Goal: Task Accomplishment & Management: Manage account settings

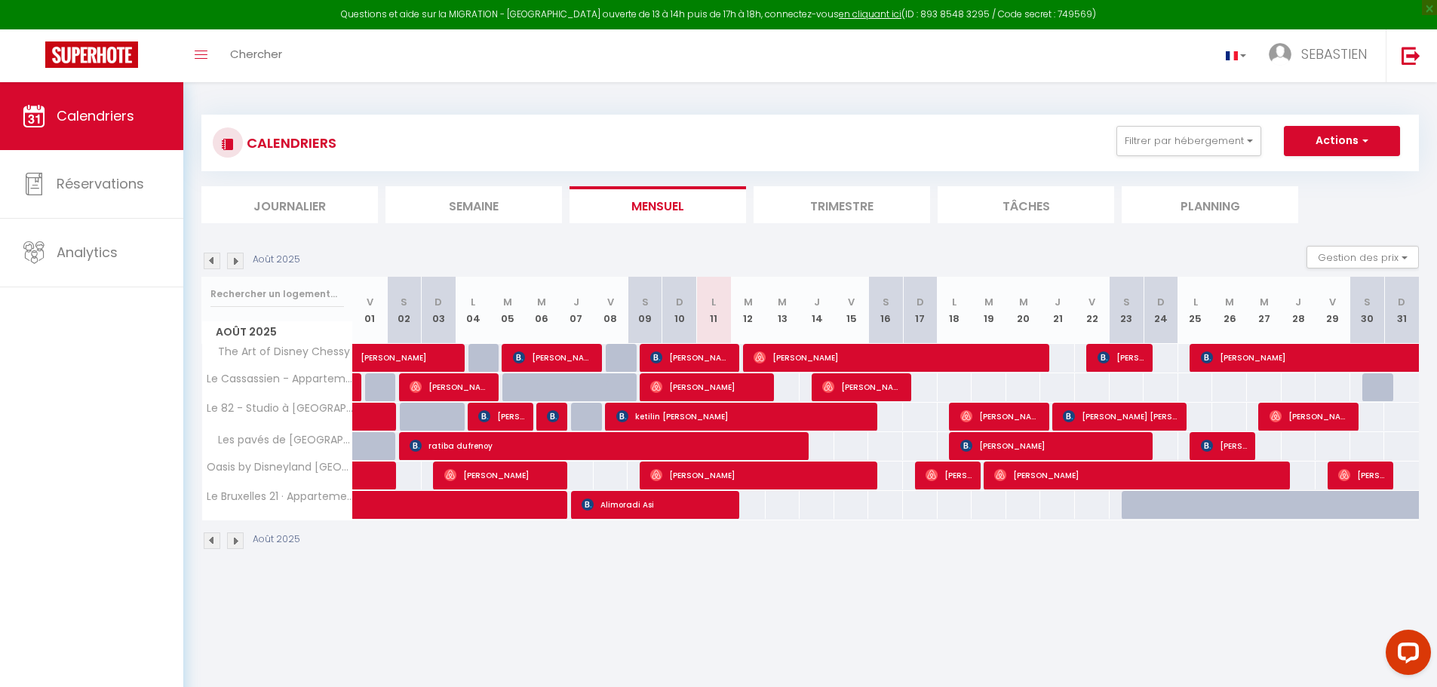
click at [1104, 611] on body "Questions et aide sur la MIGRATION - Salle Zoom ouverte de 13 à 14h puis de 17h…" at bounding box center [718, 425] width 1437 height 687
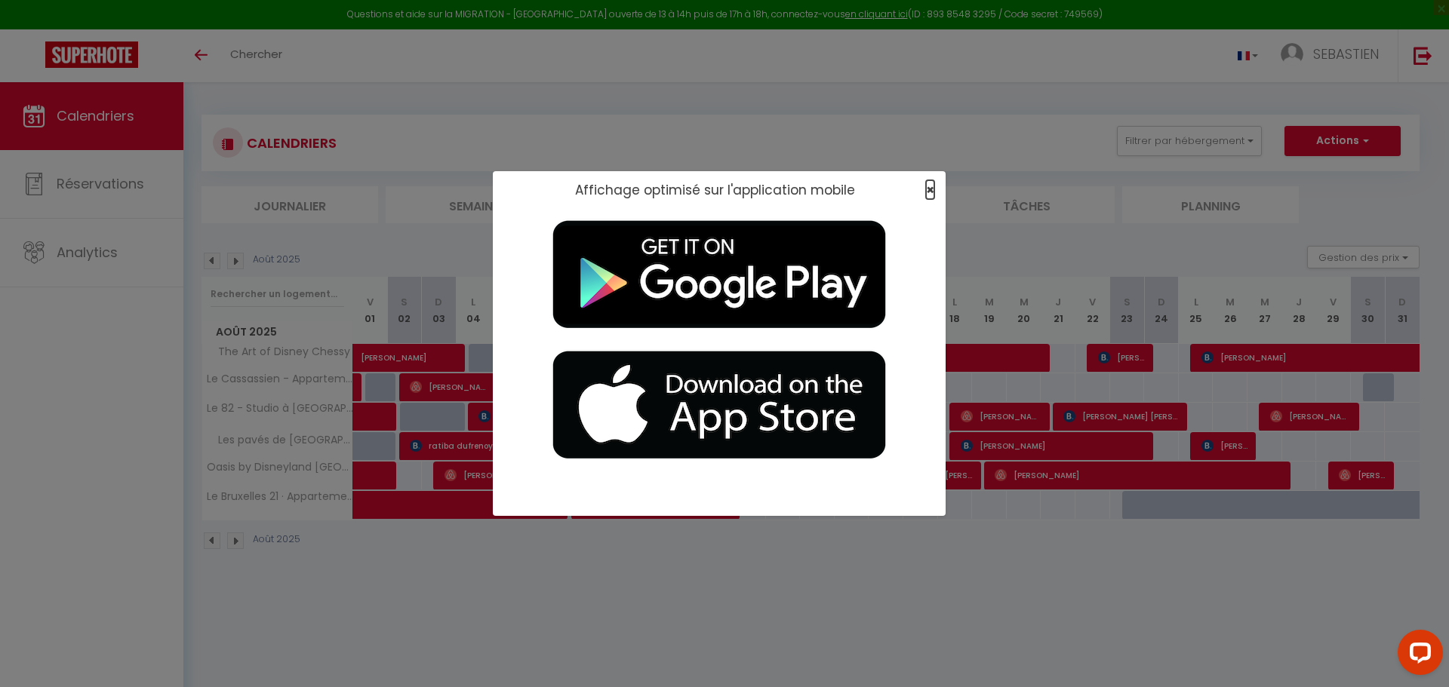
click at [930, 187] on span "×" at bounding box center [930, 189] width 8 height 19
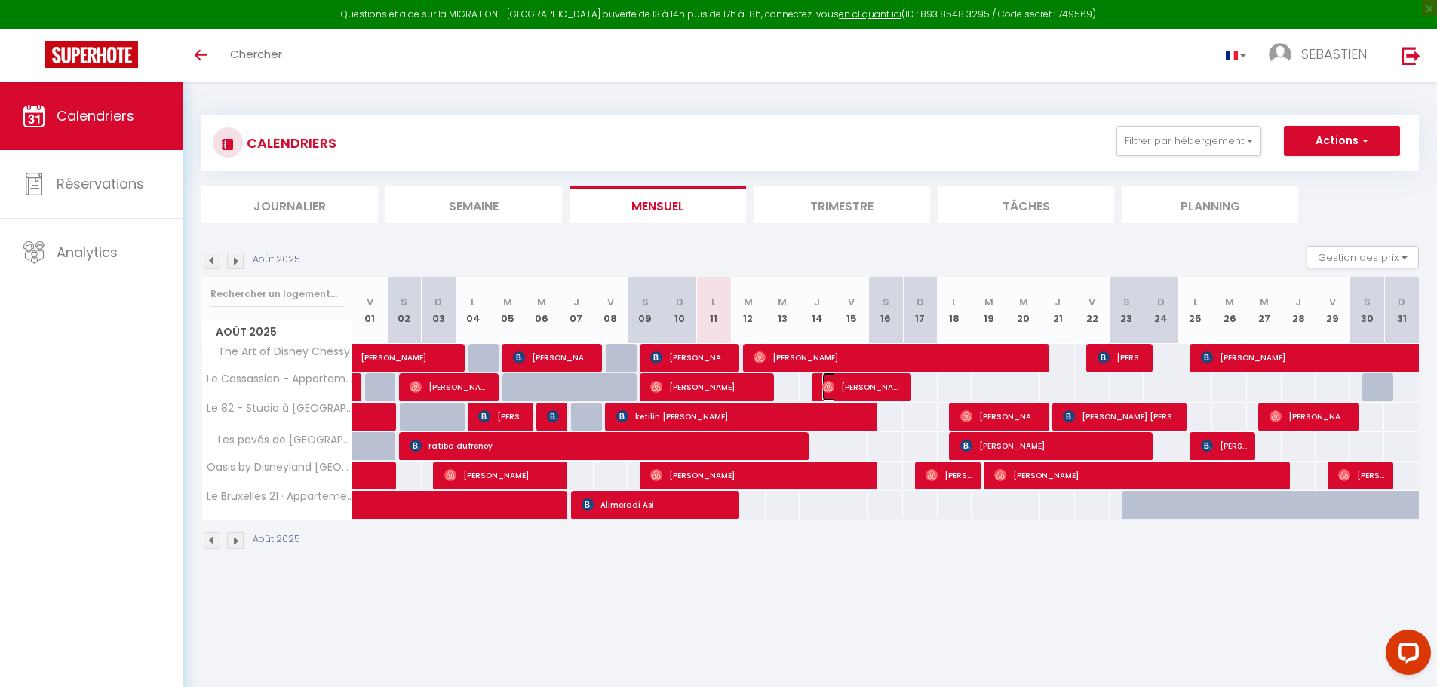
click at [844, 387] on span "[PERSON_NAME]" at bounding box center [862, 387] width 81 height 29
select select "OK"
select select "0"
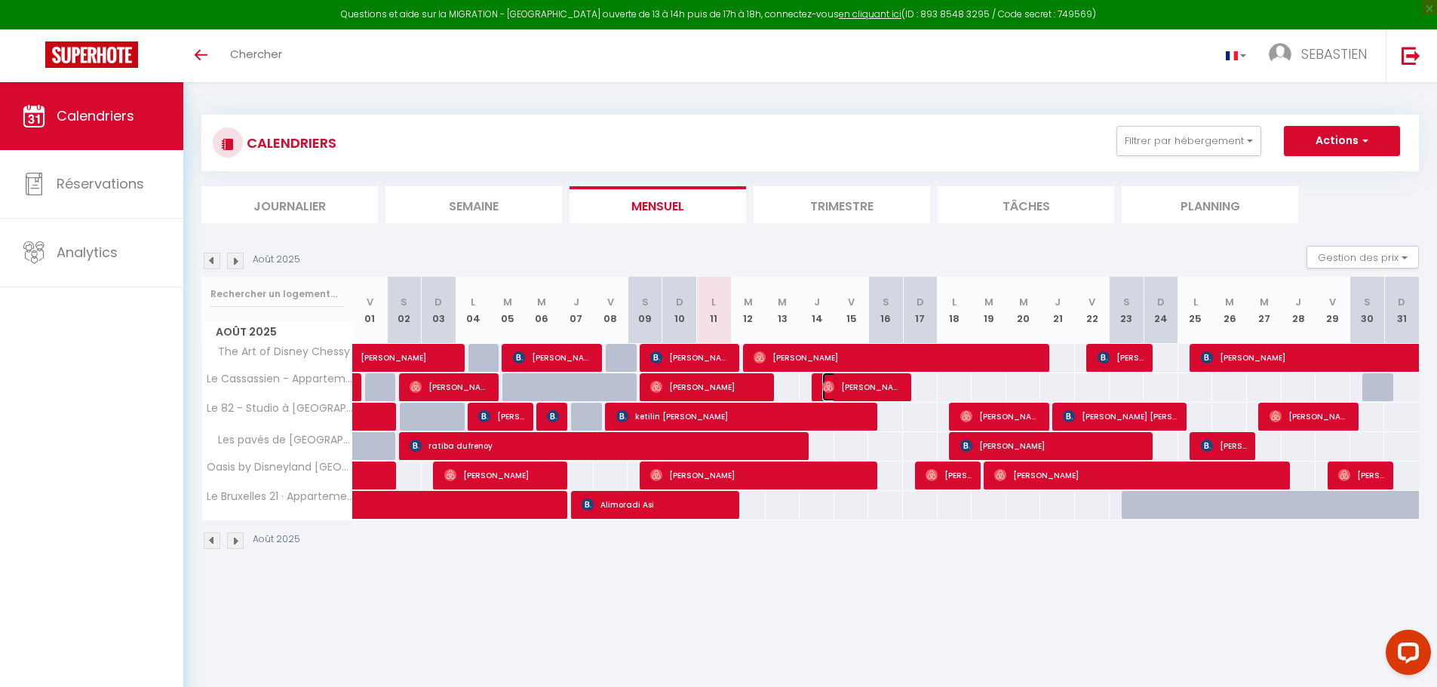
select select "1"
select select
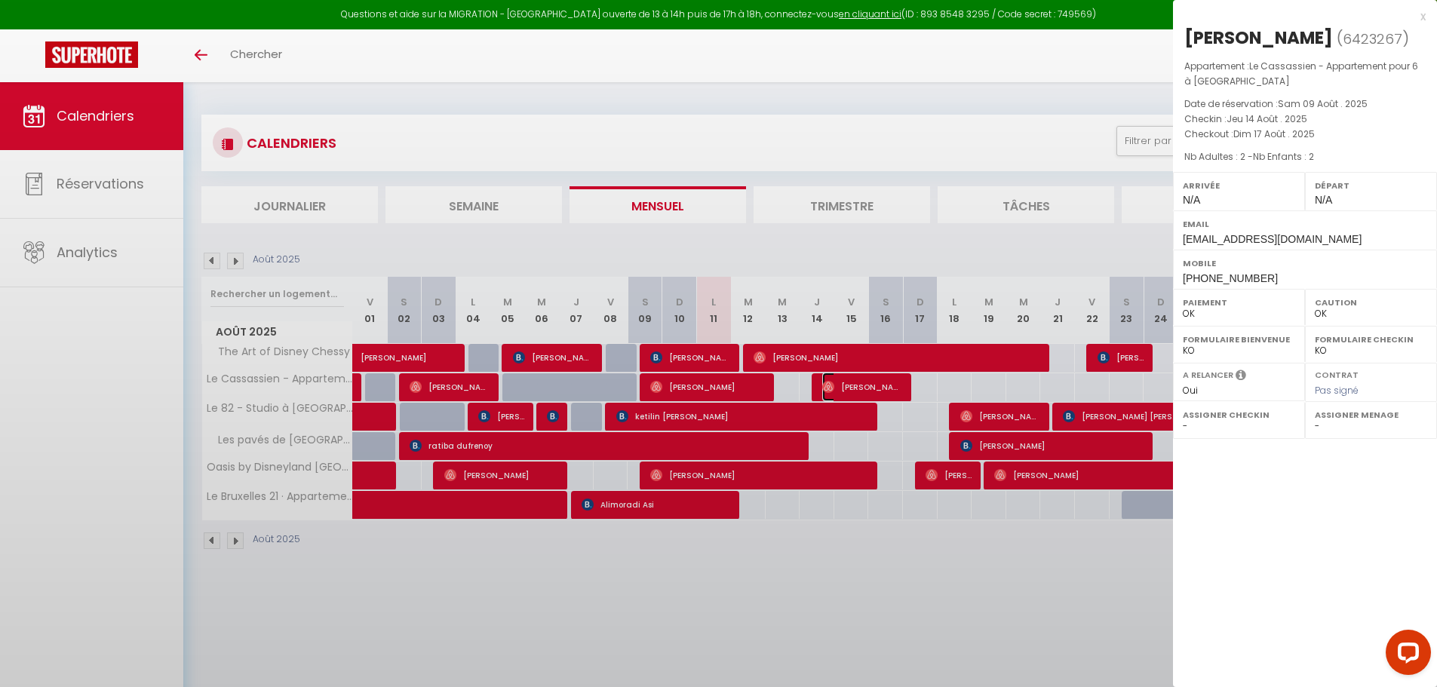
select select "42938"
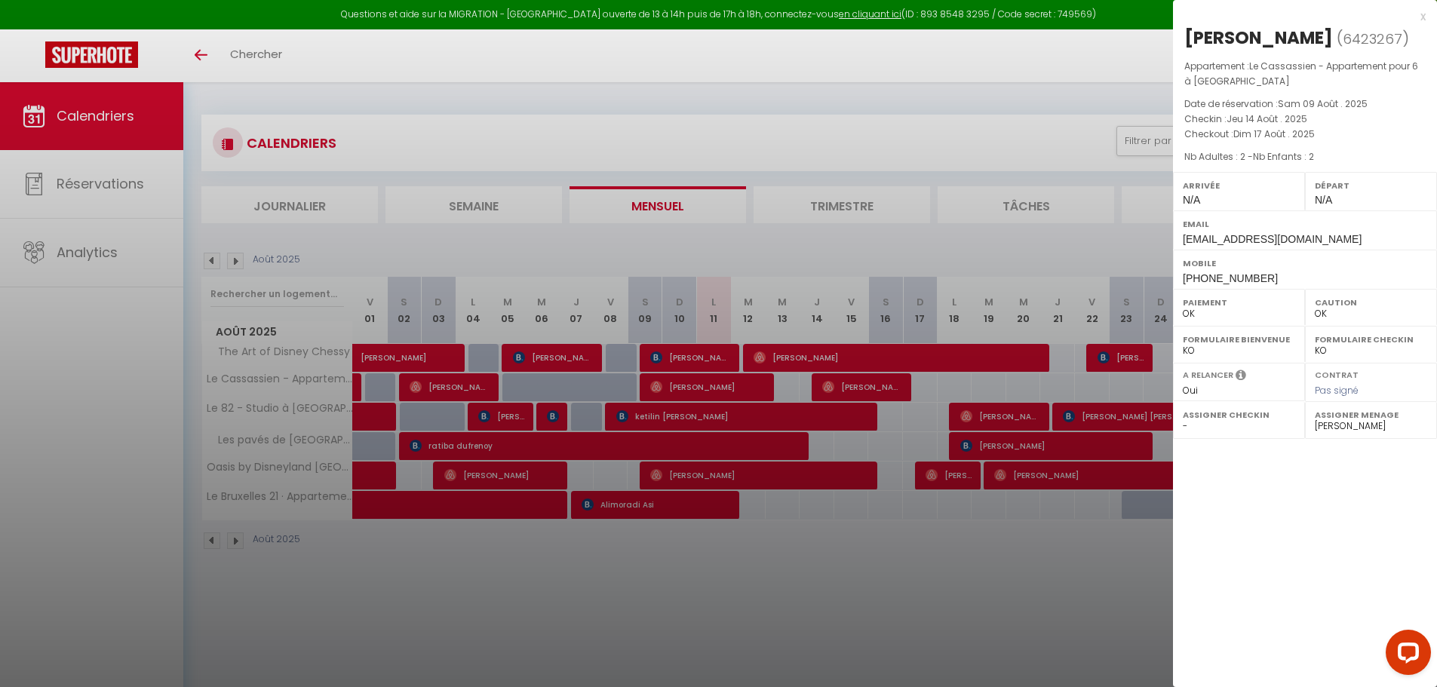
click at [974, 158] on div at bounding box center [718, 343] width 1437 height 687
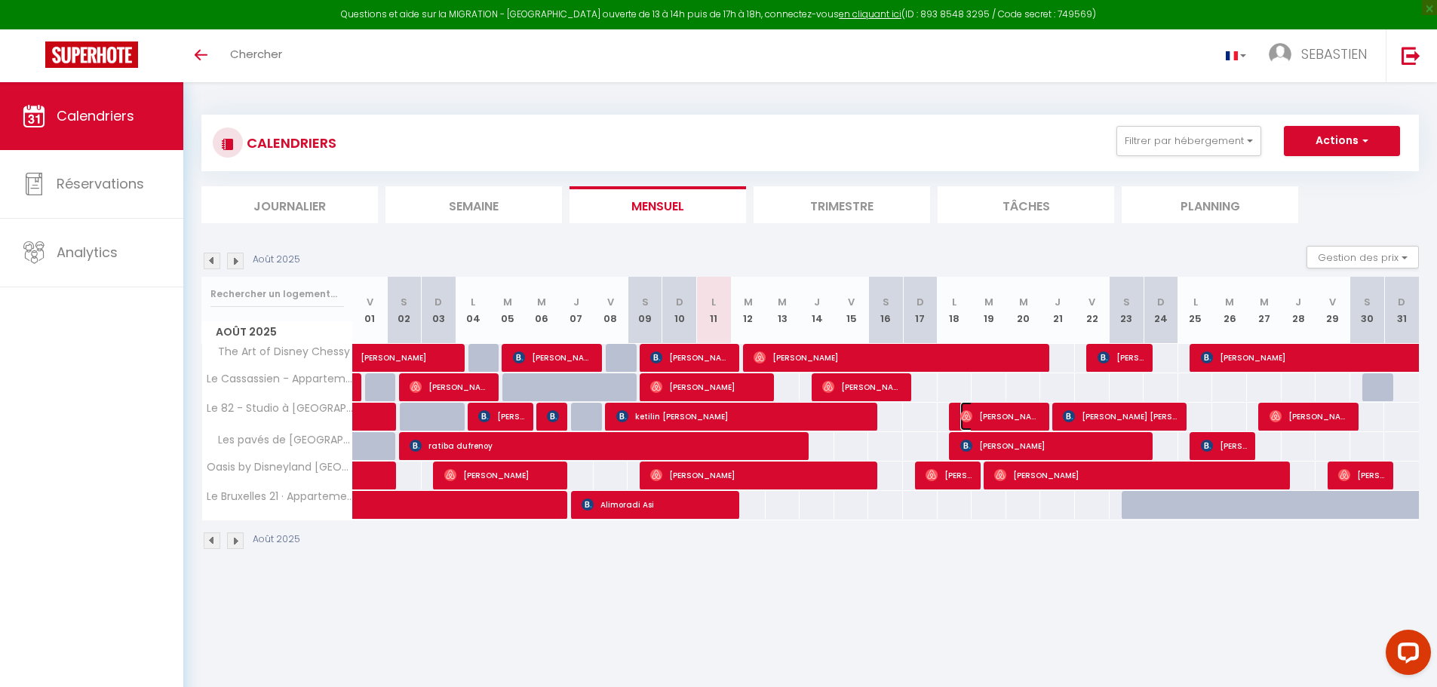
click at [1021, 412] on span "[PERSON_NAME]" at bounding box center [1000, 416] width 81 height 29
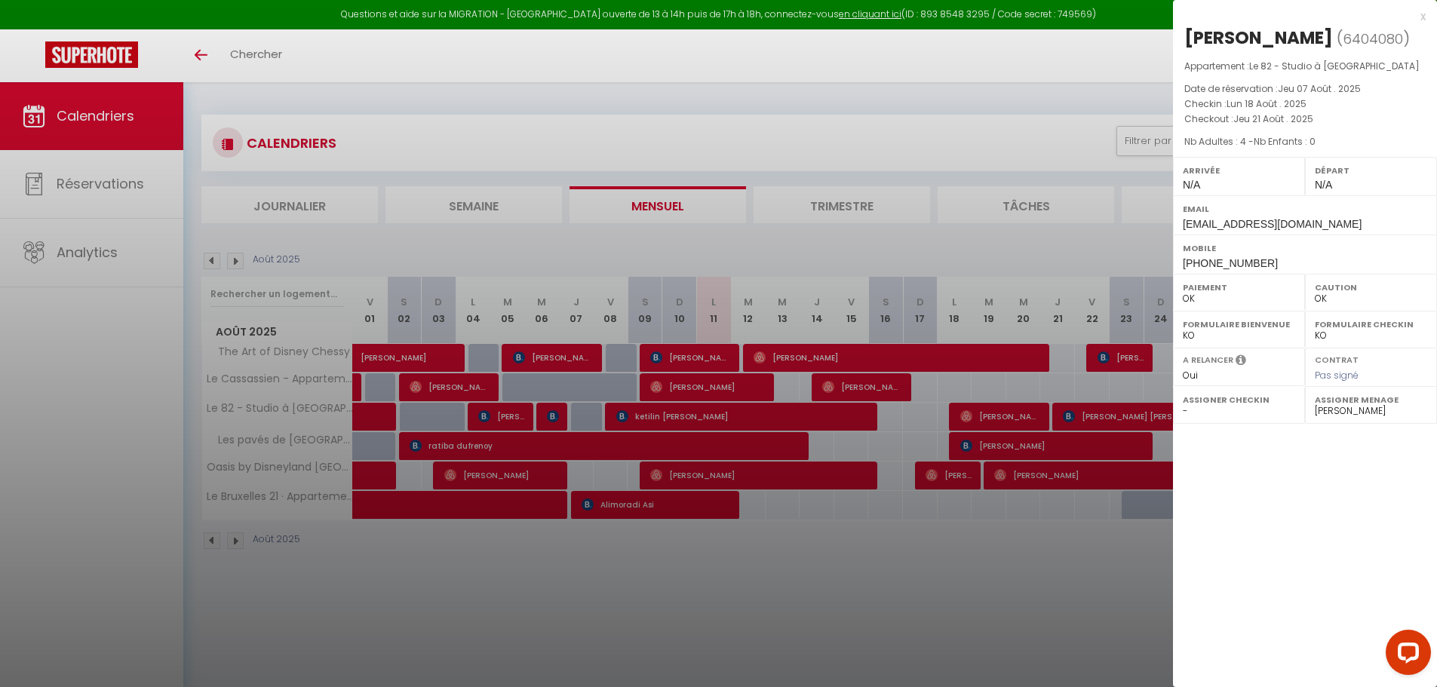
click at [1042, 149] on div at bounding box center [718, 343] width 1437 height 687
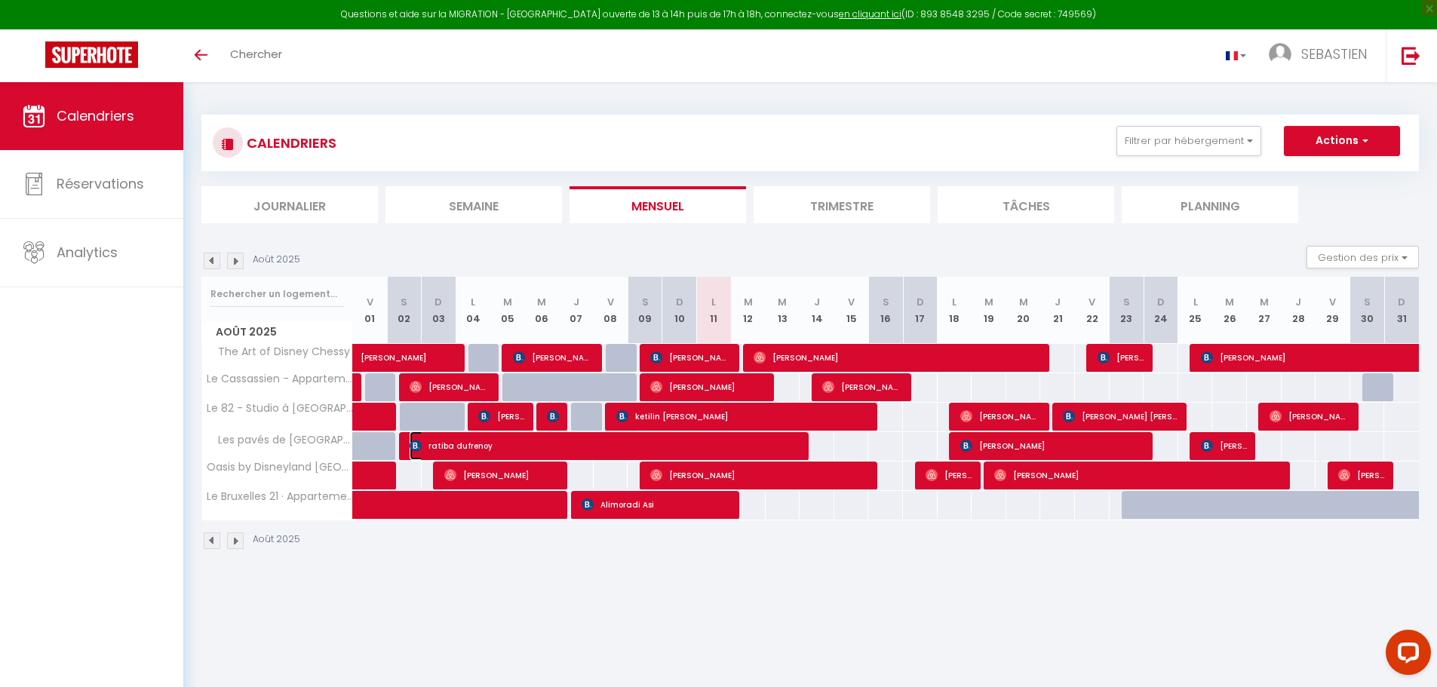
click at [778, 447] on span "ratiba dufrenoy" at bounding box center [606, 446] width 393 height 29
select select "KO"
select select "21833"
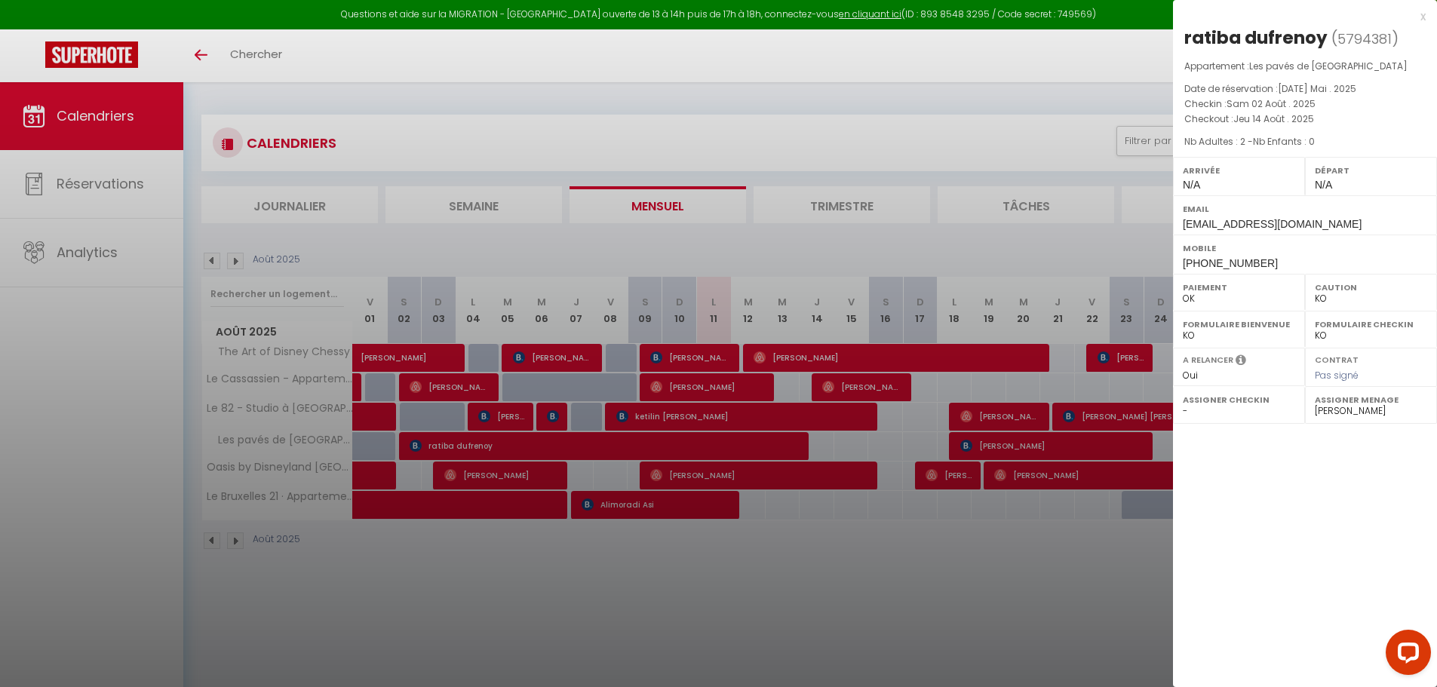
click at [773, 263] on div at bounding box center [718, 343] width 1437 height 687
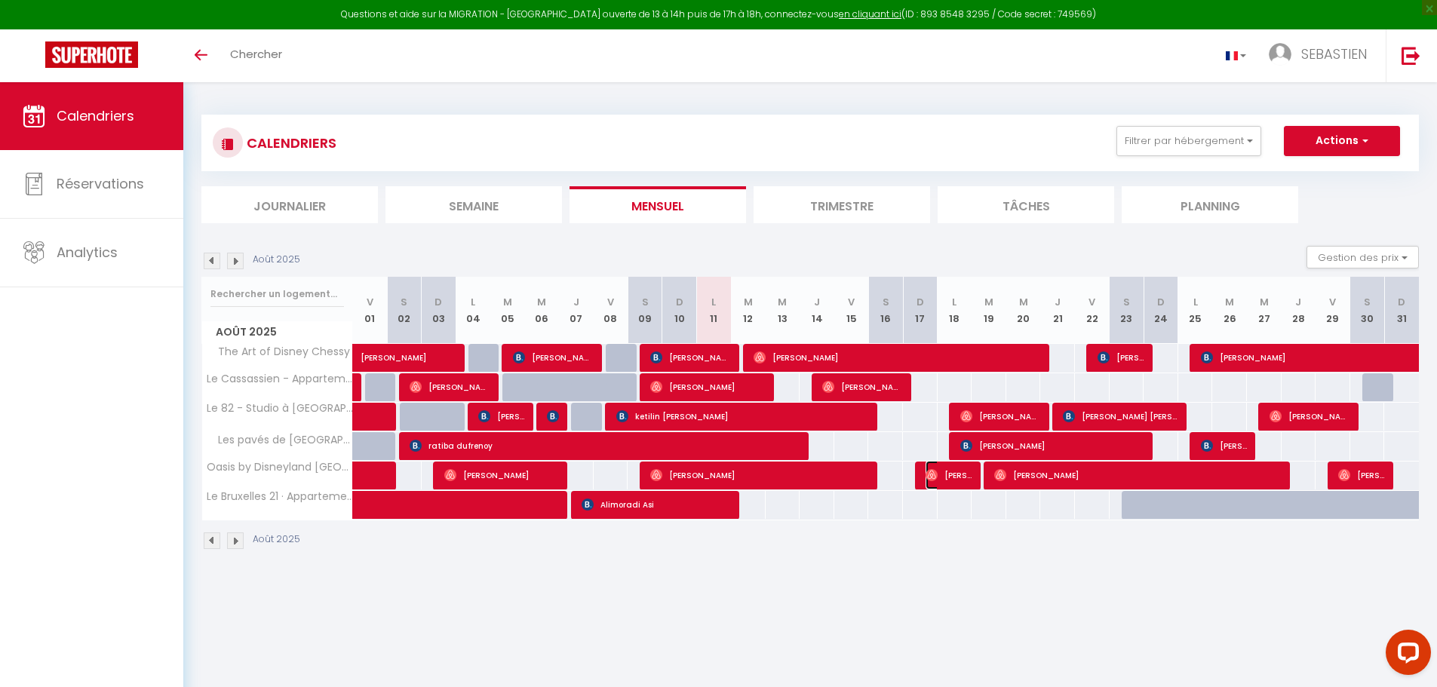
click at [942, 479] on span "[PERSON_NAME]" at bounding box center [949, 475] width 46 height 29
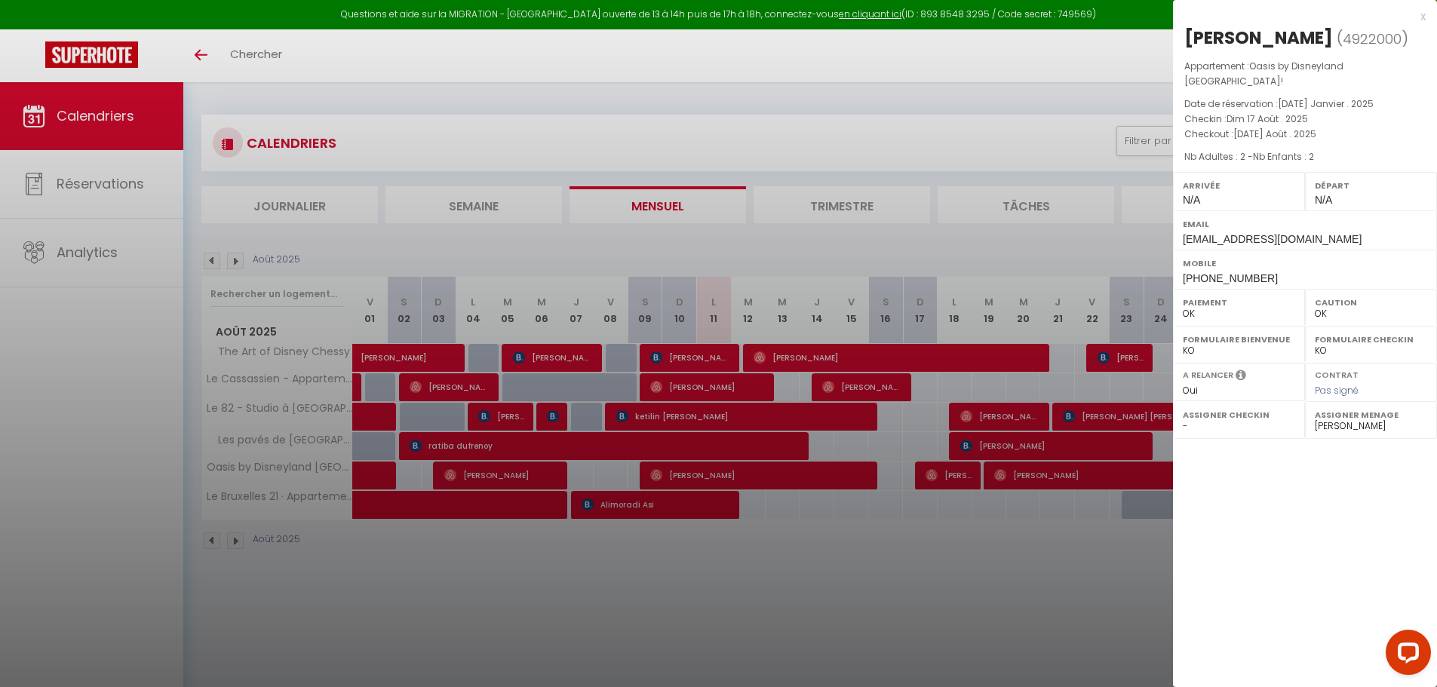
click at [837, 234] on div at bounding box center [718, 343] width 1437 height 687
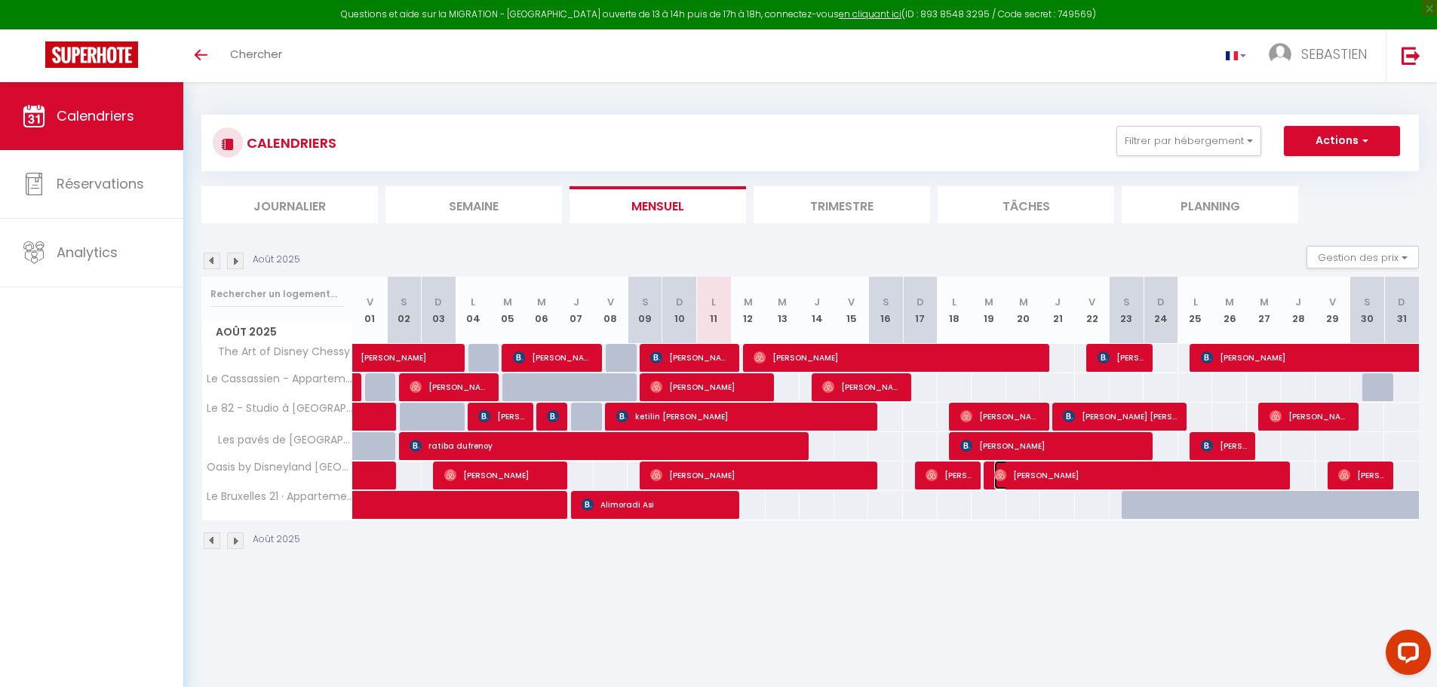
click at [1105, 471] on span "[PERSON_NAME]" at bounding box center [1138, 475] width 289 height 29
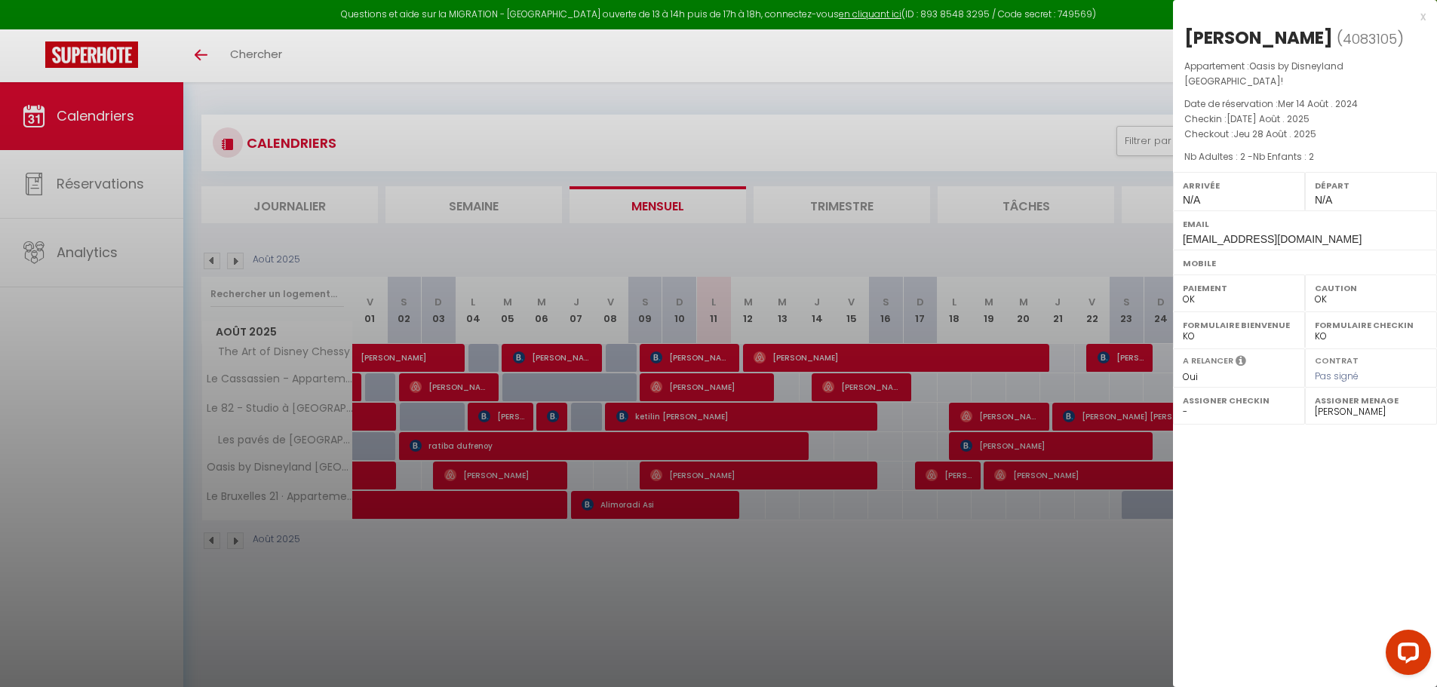
click at [1014, 156] on div at bounding box center [718, 343] width 1437 height 687
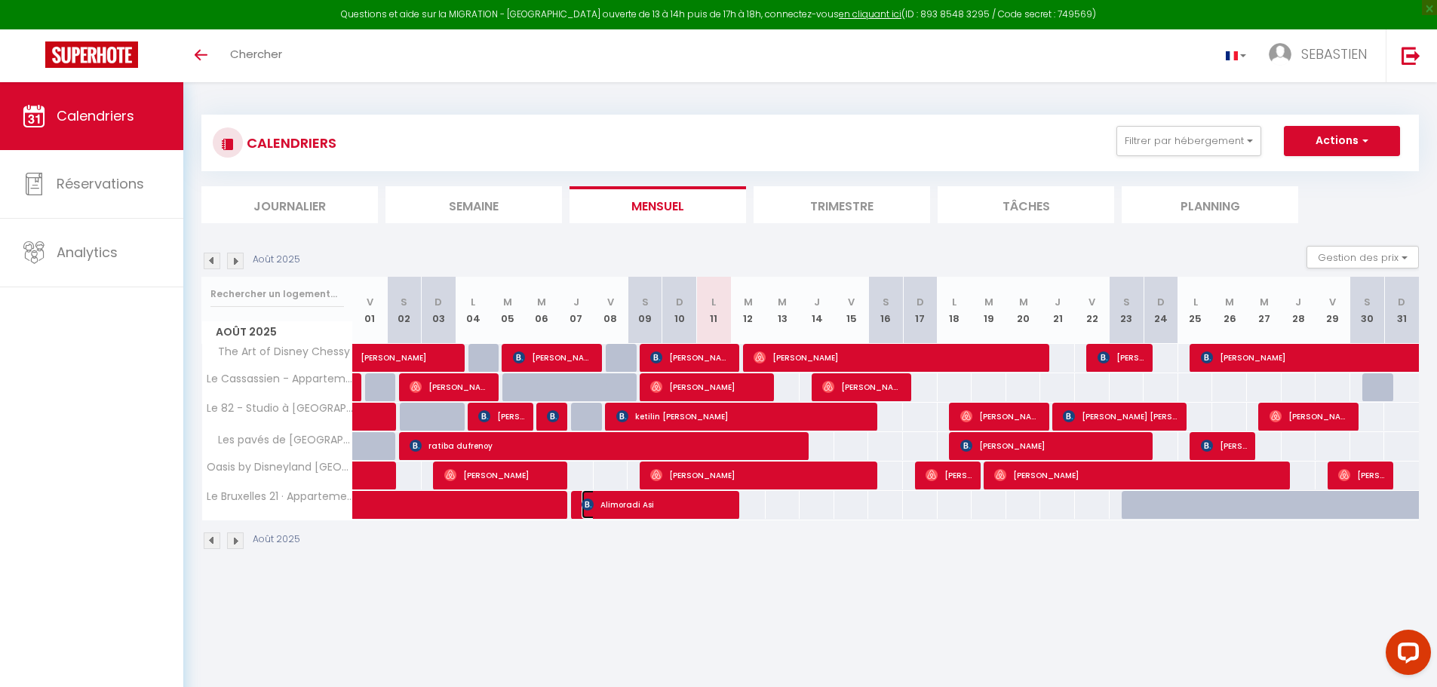
click at [667, 507] on span "Alimoradi Asi" at bounding box center [657, 504] width 150 height 29
select select "KO"
select select "42938"
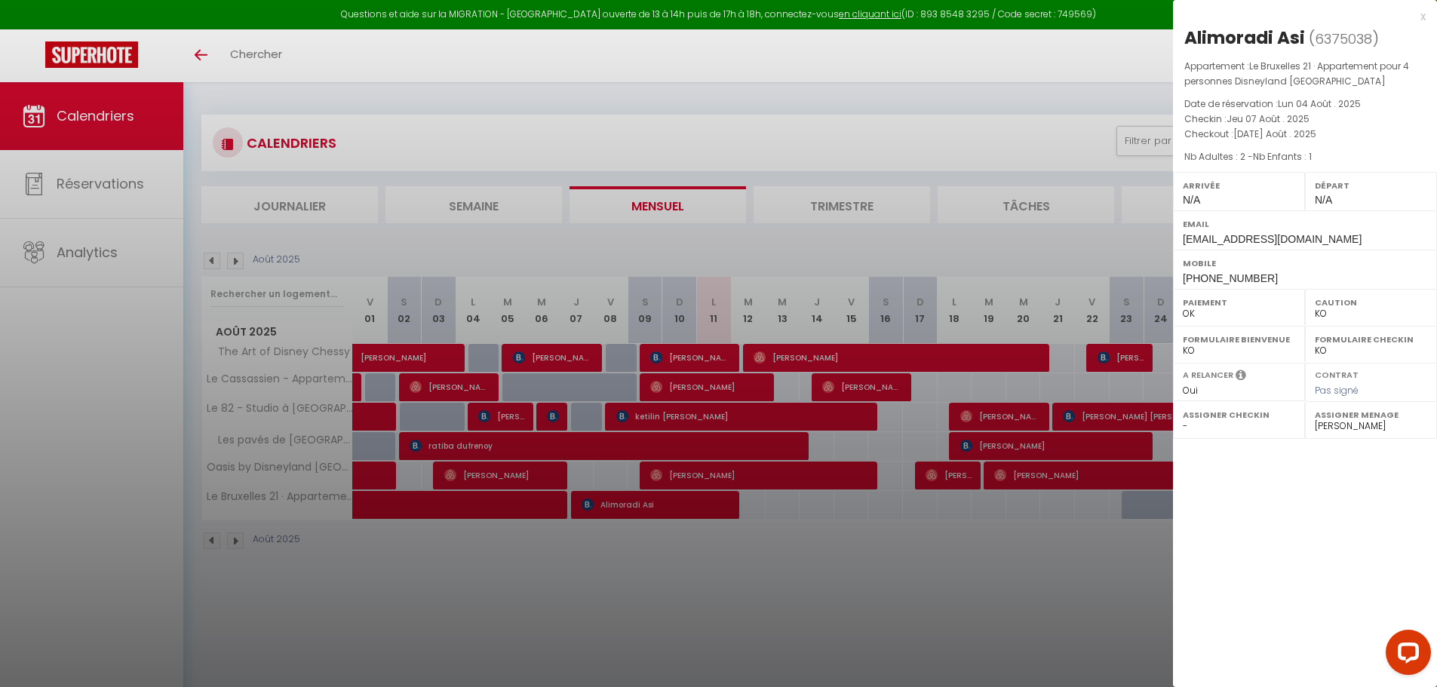
click at [820, 115] on div at bounding box center [718, 343] width 1437 height 687
